Goal: Information Seeking & Learning: Check status

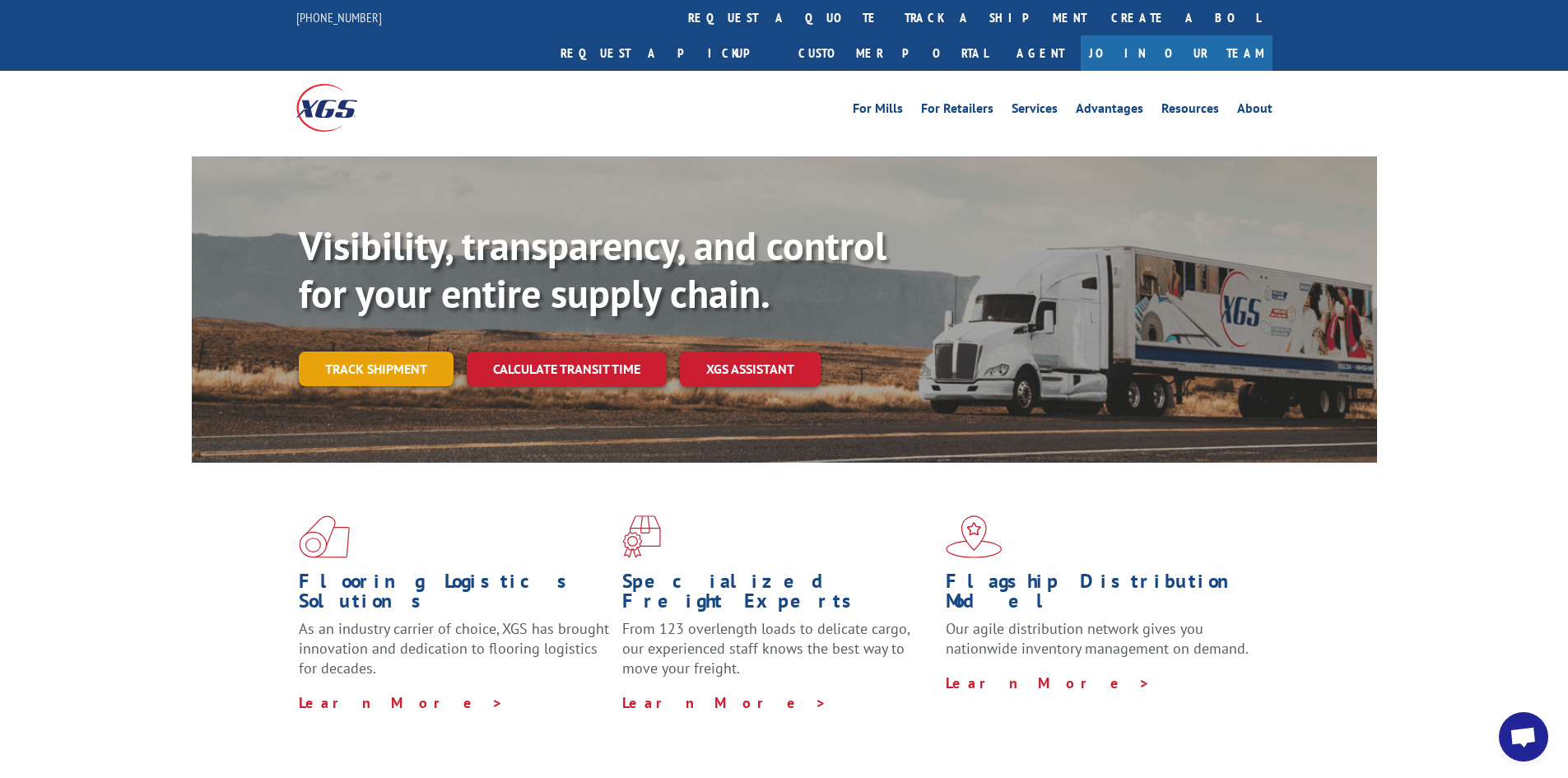
click at [347, 352] on link "Track shipment" at bounding box center [376, 369] width 155 height 35
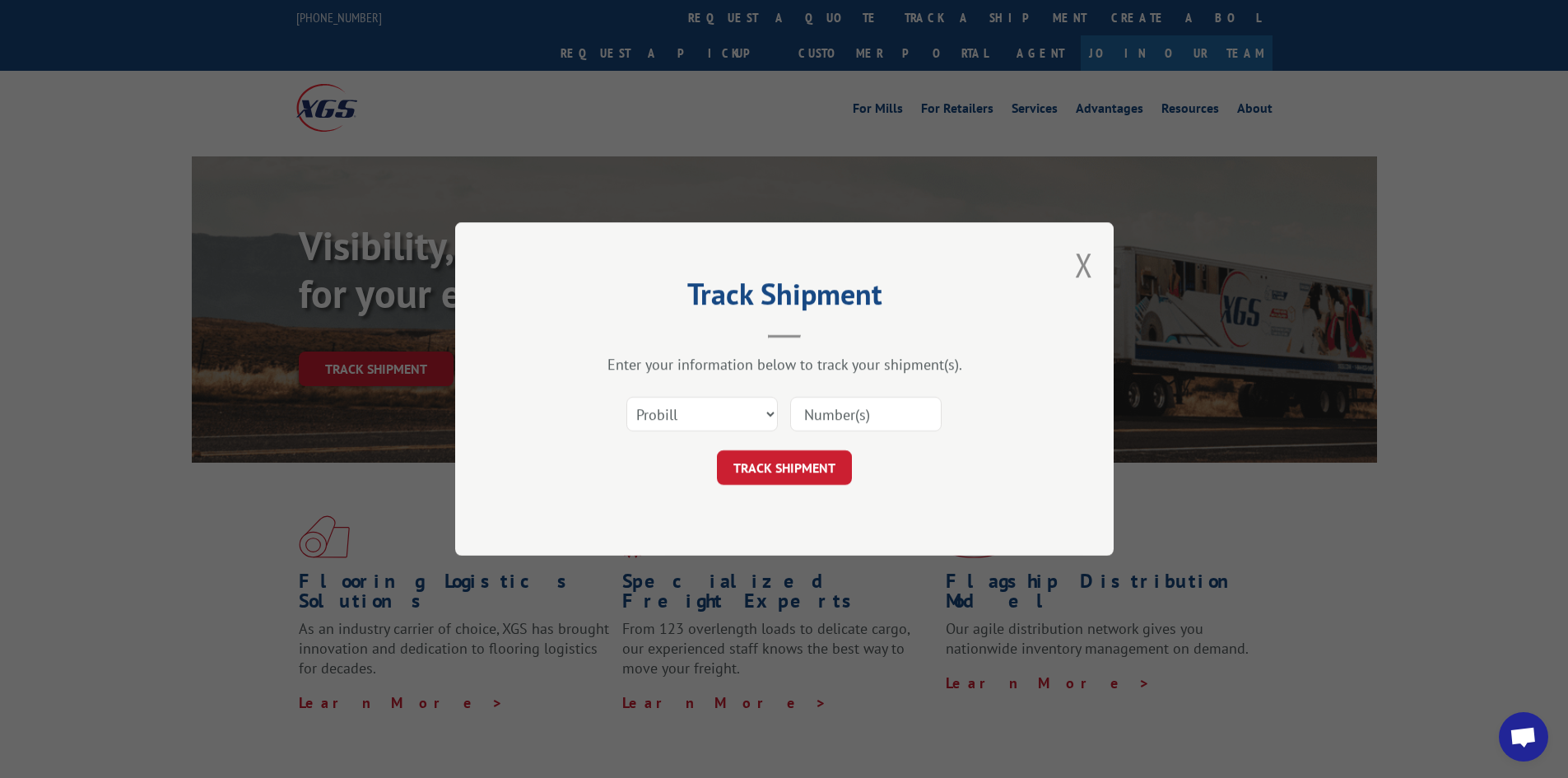
click at [855, 400] on input at bounding box center [866, 414] width 152 height 35
paste input "6100049104"
type input "6100049104"
click at [705, 416] on select "Select category... Probill BOL PO" at bounding box center [702, 414] width 152 height 35
select select "bol"
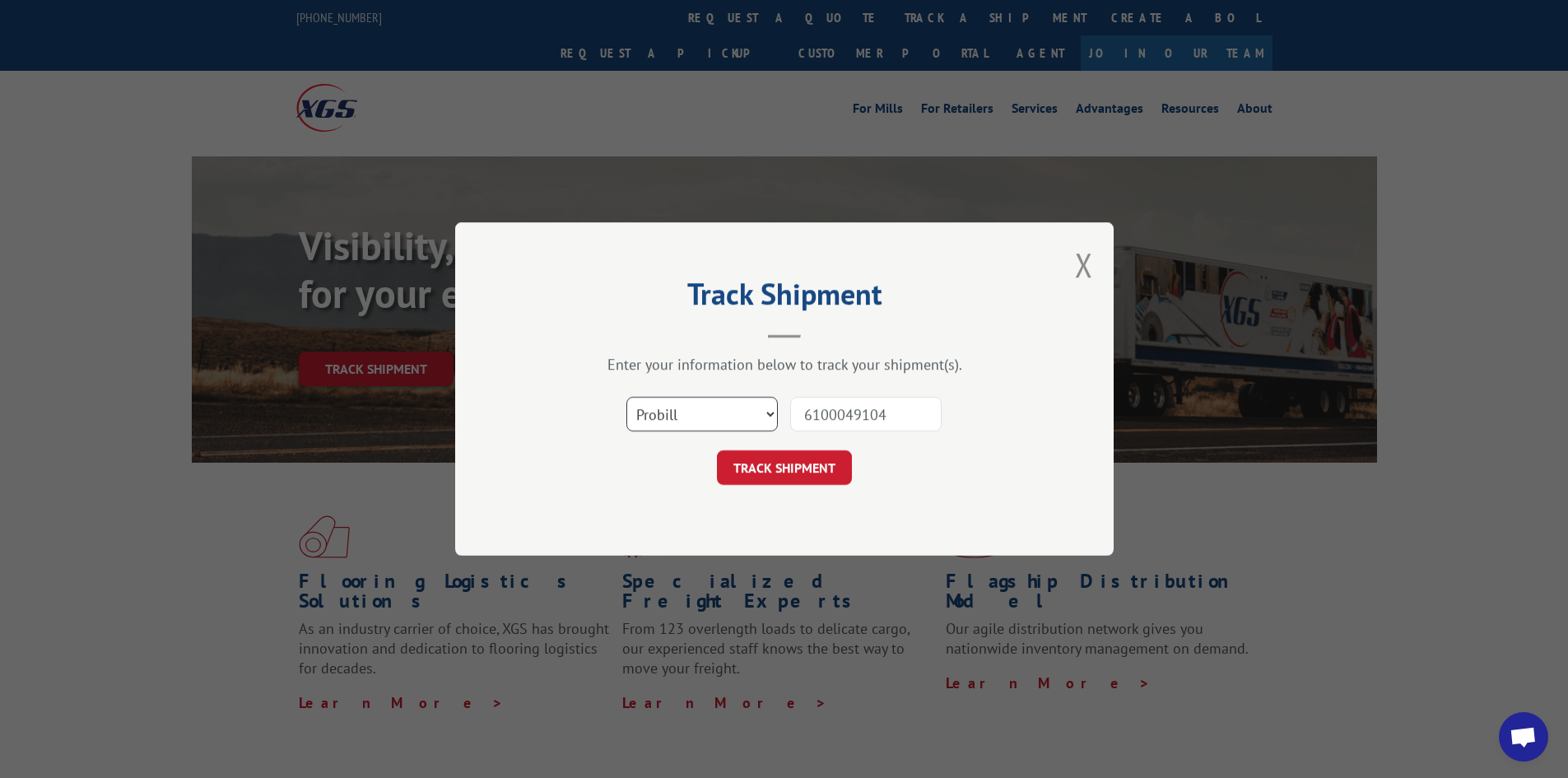
click at [626, 397] on select "Select category... Probill BOL PO" at bounding box center [702, 414] width 152 height 35
click at [821, 468] on button "TRACK SHIPMENT" at bounding box center [784, 468] width 135 height 35
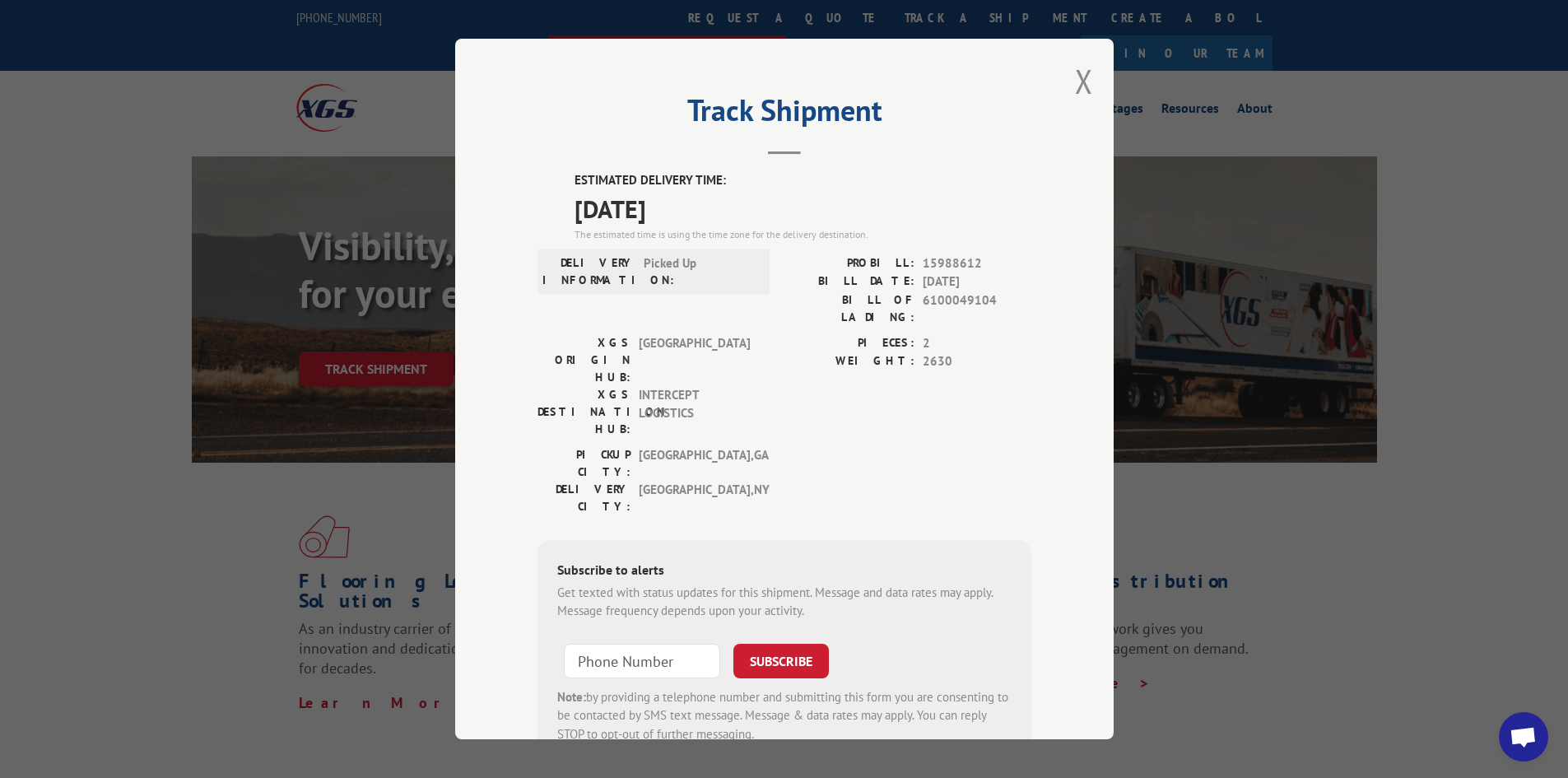
drag, startPoint x: 1070, startPoint y: 89, endPoint x: 914, endPoint y: 7, distance: 176.2
click at [1075, 89] on button "Close modal" at bounding box center [1084, 81] width 18 height 43
